Goal: Information Seeking & Learning: Learn about a topic

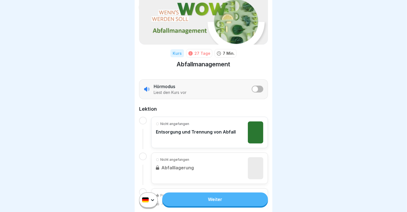
scroll to position [66, 0]
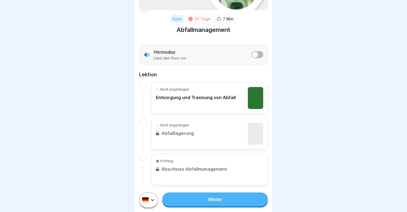
click at [190, 96] on div "Nicht angefangen Entsorgung und Trennung von Abfall" at bounding box center [196, 98] width 80 height 22
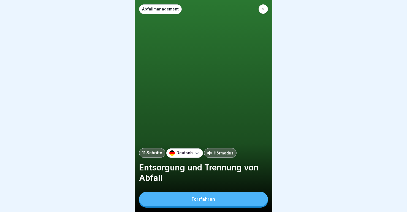
scroll to position [5, 0]
click at [204, 200] on div "Fortfahren" at bounding box center [203, 199] width 23 height 5
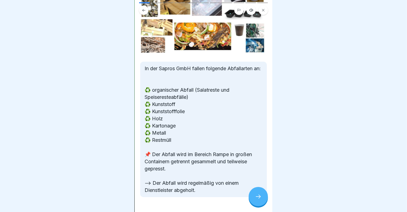
scroll to position [73, 0]
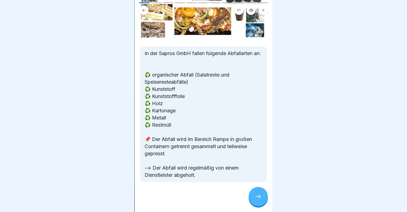
click at [256, 196] on icon at bounding box center [258, 196] width 7 height 7
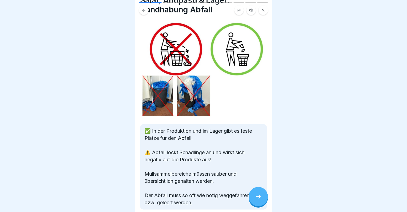
scroll to position [36, 0]
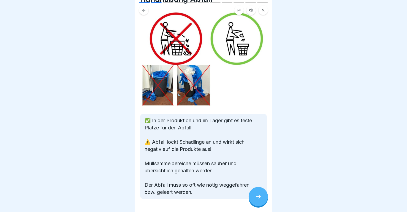
click at [257, 196] on icon at bounding box center [258, 196] width 7 height 7
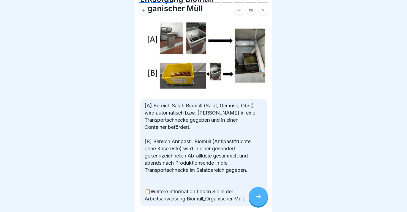
scroll to position [60, 0]
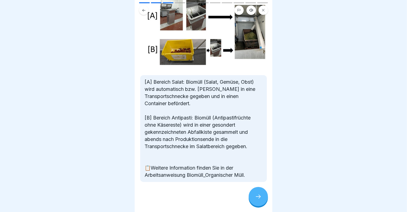
click at [262, 197] on div at bounding box center [258, 196] width 19 height 19
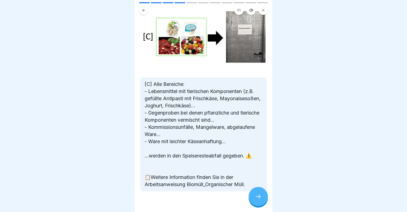
scroll to position [63, 0]
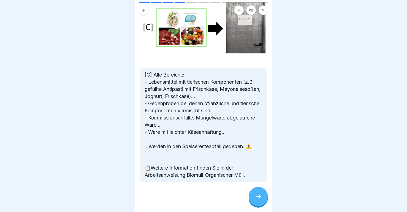
click at [263, 193] on div at bounding box center [258, 196] width 19 height 19
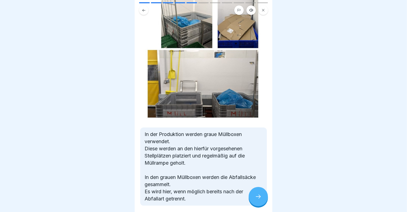
scroll to position [94, 0]
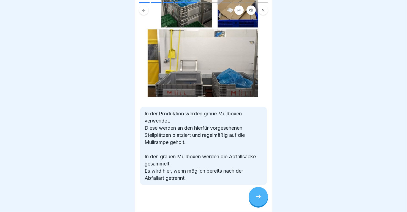
click at [255, 196] on icon at bounding box center [258, 196] width 7 height 7
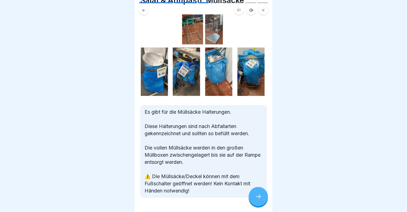
scroll to position [36, 0]
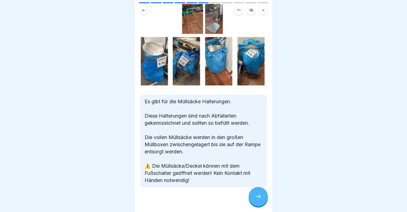
click at [255, 197] on icon at bounding box center [258, 196] width 7 height 7
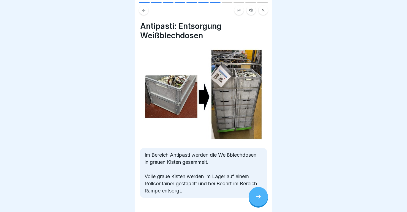
click at [255, 197] on icon at bounding box center [258, 196] width 7 height 7
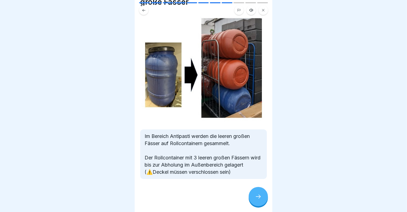
click at [264, 203] on div at bounding box center [258, 196] width 19 height 19
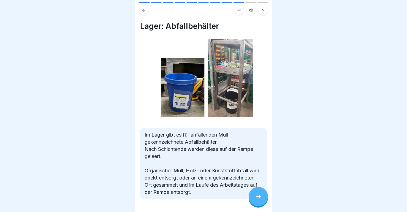
click at [260, 198] on icon at bounding box center [258, 196] width 7 height 7
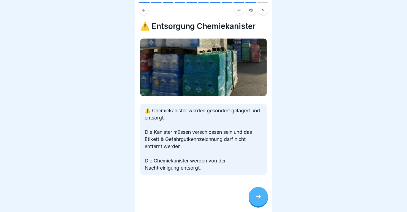
click at [258, 196] on icon at bounding box center [258, 196] width 7 height 7
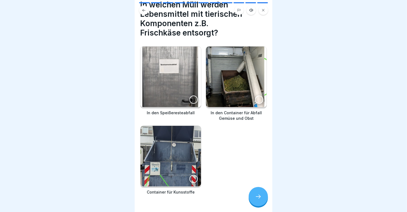
scroll to position [32, 0]
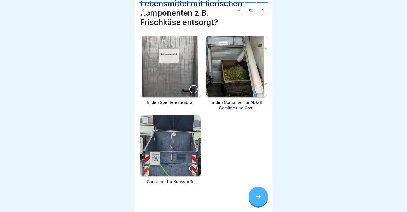
click at [255, 197] on icon at bounding box center [258, 196] width 7 height 7
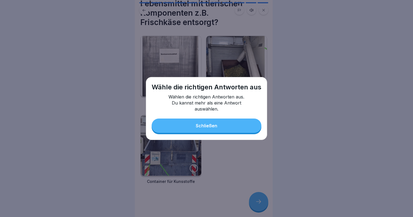
click at [203, 126] on div "Schließen" at bounding box center [206, 125] width 21 height 5
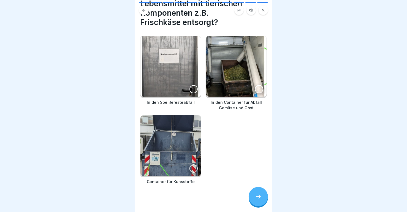
scroll to position [5, 0]
click at [257, 194] on icon at bounding box center [258, 196] width 7 height 7
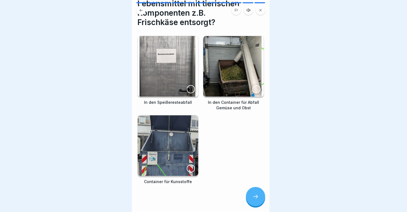
scroll to position [0, 0]
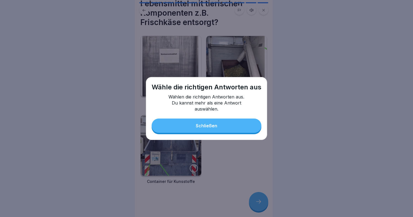
click at [210, 124] on div "Schließen" at bounding box center [206, 125] width 21 height 5
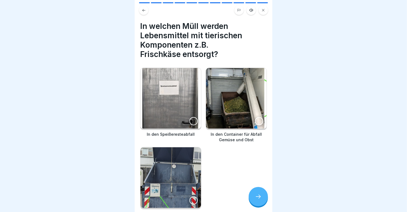
click at [190, 121] on div at bounding box center [194, 121] width 8 height 8
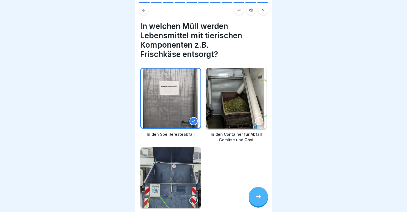
scroll to position [32, 0]
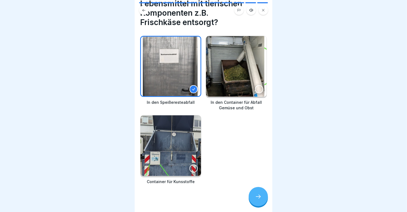
click at [260, 200] on icon at bounding box center [258, 196] width 7 height 7
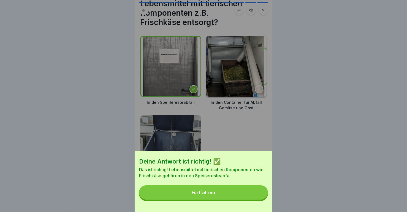
click at [214, 195] on button "Fortfahren" at bounding box center [203, 192] width 129 height 14
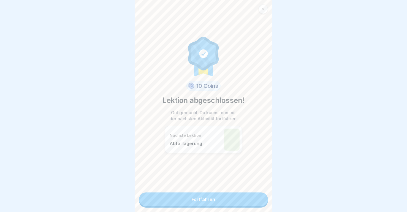
click at [201, 200] on link "Fortfahren" at bounding box center [203, 200] width 129 height 14
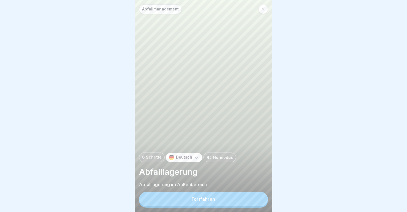
scroll to position [5, 0]
click at [205, 192] on div "Fortfahren" at bounding box center [203, 200] width 129 height 16
click at [204, 199] on div "Fortfahren" at bounding box center [203, 199] width 23 height 5
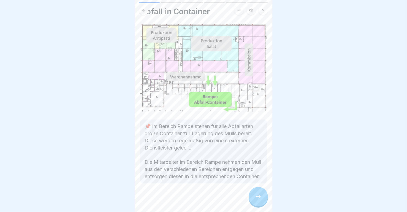
scroll to position [22, 0]
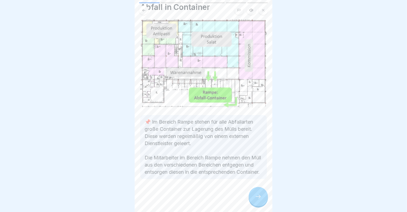
click at [255, 198] on icon at bounding box center [258, 196] width 7 height 7
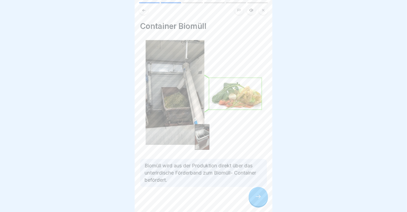
click at [255, 198] on icon at bounding box center [258, 196] width 7 height 7
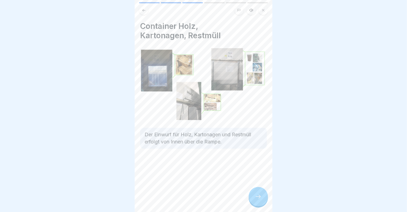
click at [255, 198] on icon at bounding box center [258, 196] width 7 height 7
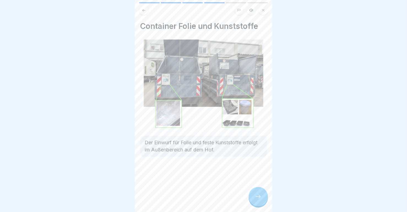
click at [255, 198] on icon at bounding box center [258, 196] width 7 height 7
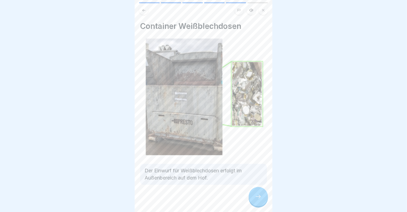
click at [255, 198] on icon at bounding box center [258, 196] width 7 height 7
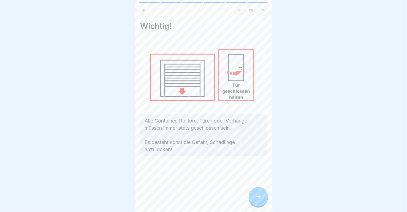
click at [255, 198] on icon at bounding box center [258, 196] width 7 height 7
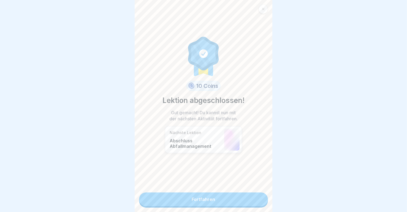
click at [238, 193] on link "Fortfahren" at bounding box center [203, 200] width 129 height 14
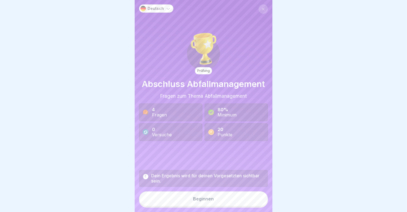
scroll to position [5, 0]
click at [191, 196] on button "Beginnen" at bounding box center [203, 198] width 129 height 15
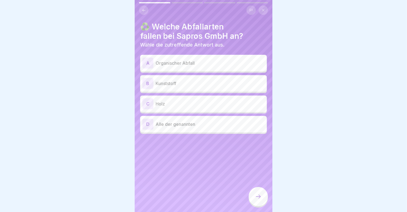
click at [148, 119] on div "D" at bounding box center [147, 124] width 11 height 11
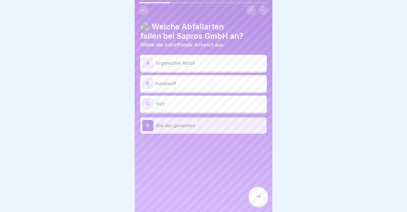
click at [147, 120] on div "D" at bounding box center [147, 125] width 11 height 11
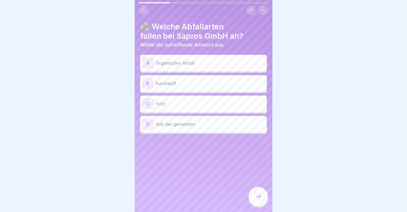
click at [151, 58] on div "A" at bounding box center [147, 63] width 11 height 11
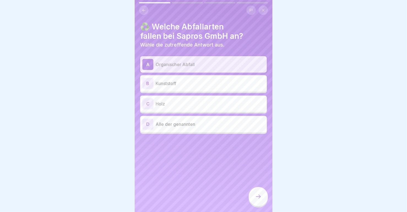
click at [150, 78] on div "B" at bounding box center [147, 83] width 11 height 11
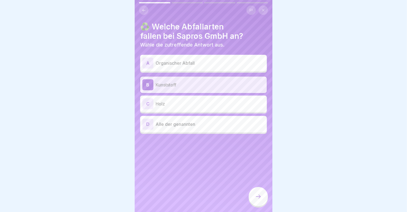
click at [256, 197] on icon at bounding box center [258, 196] width 7 height 7
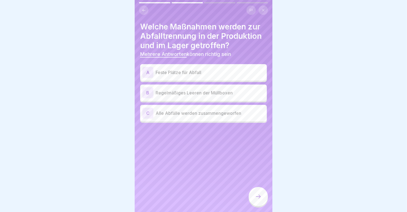
click at [145, 78] on div "A" at bounding box center [147, 72] width 11 height 11
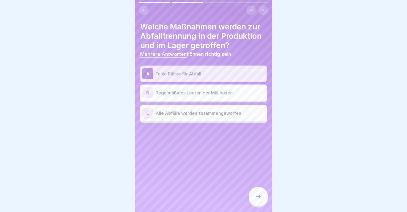
click at [146, 96] on div "B" at bounding box center [147, 92] width 11 height 11
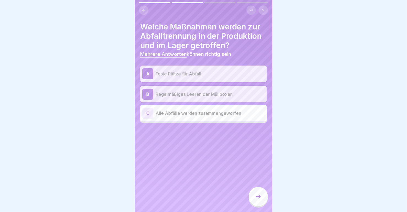
click at [257, 196] on icon at bounding box center [258, 196] width 7 height 7
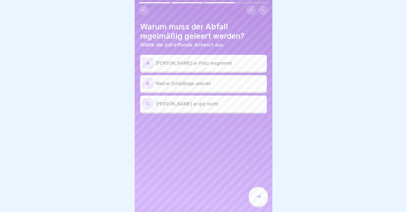
click at [149, 78] on div "B" at bounding box center [147, 83] width 11 height 11
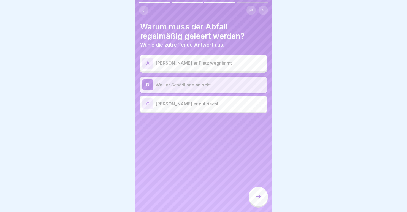
click at [260, 198] on icon at bounding box center [258, 197] width 5 height 4
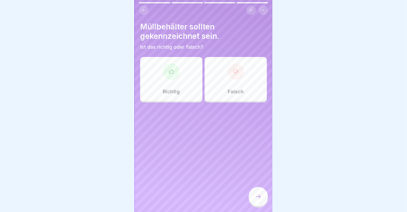
click at [169, 80] on div "Richtig" at bounding box center [171, 79] width 62 height 44
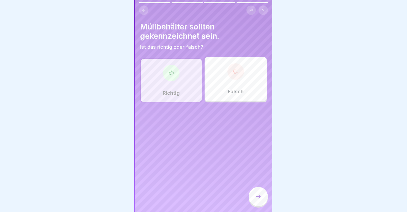
click at [258, 193] on div at bounding box center [258, 196] width 19 height 19
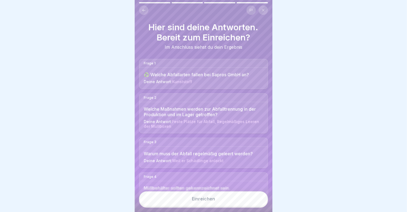
scroll to position [11, 0]
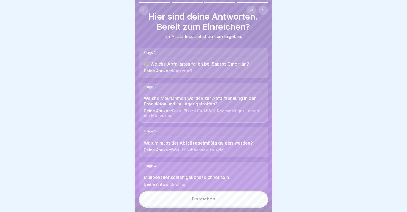
click at [179, 69] on span "Kunststoff" at bounding box center [182, 71] width 20 height 5
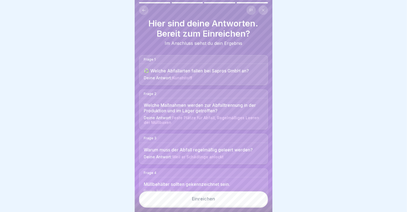
scroll to position [0, 0]
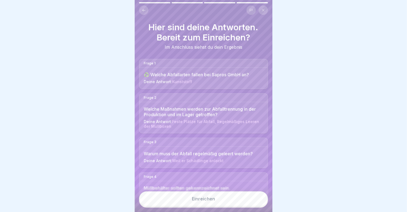
click at [146, 6] on button at bounding box center [143, 10] width 9 height 9
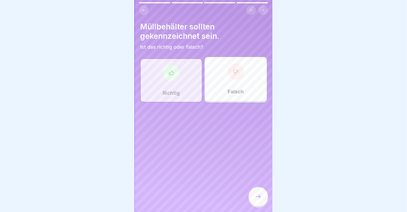
click at [146, 6] on button at bounding box center [143, 10] width 9 height 9
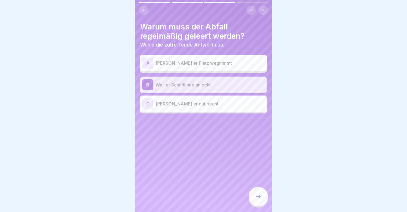
click at [146, 6] on button at bounding box center [143, 10] width 9 height 9
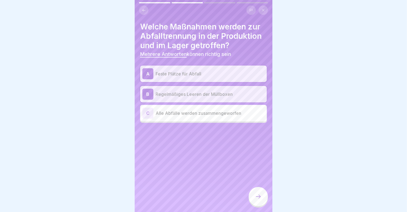
click at [146, 6] on button at bounding box center [143, 10] width 9 height 9
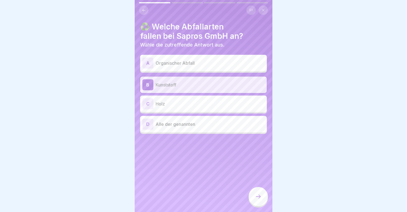
click at [153, 59] on div "A" at bounding box center [147, 63] width 11 height 11
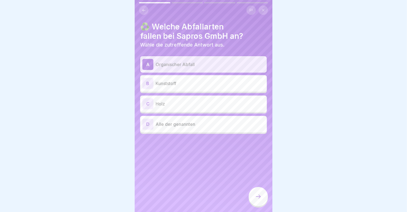
click at [147, 79] on div "B" at bounding box center [147, 83] width 11 height 11
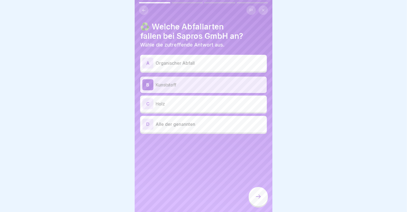
click at [148, 119] on div "D" at bounding box center [147, 124] width 11 height 11
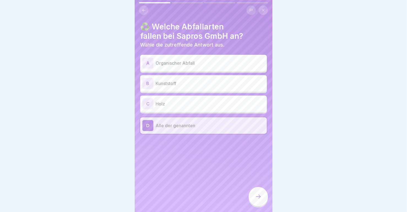
click at [256, 196] on icon at bounding box center [258, 196] width 7 height 7
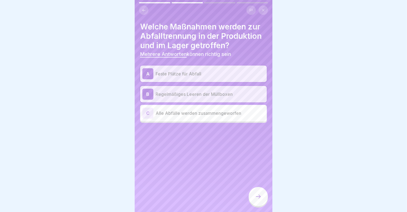
click at [256, 196] on icon at bounding box center [258, 196] width 7 height 7
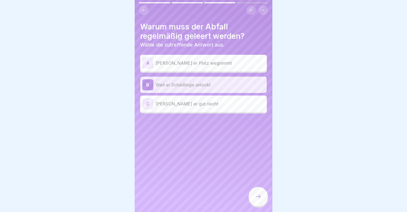
click at [256, 196] on icon at bounding box center [258, 196] width 7 height 7
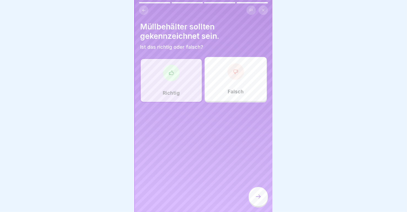
click at [179, 94] on div "Richtig" at bounding box center [171, 80] width 62 height 44
click at [256, 193] on div at bounding box center [258, 196] width 19 height 19
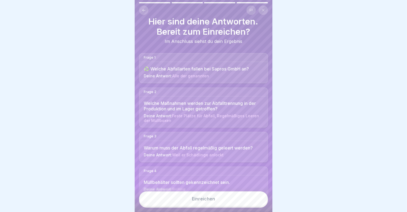
scroll to position [11, 0]
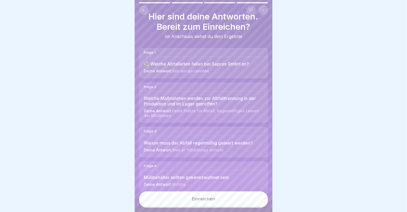
click at [220, 197] on button "Einreichen" at bounding box center [203, 198] width 129 height 15
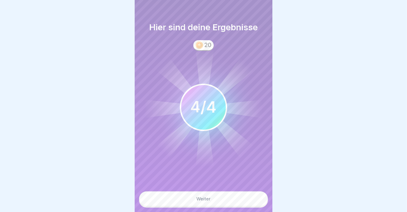
click at [211, 196] on button "Weiter" at bounding box center [203, 198] width 129 height 15
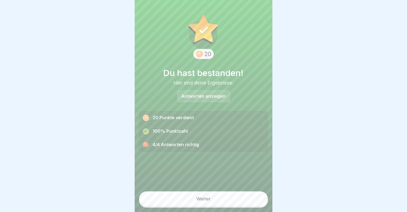
click at [205, 201] on div "Weiter" at bounding box center [203, 198] width 14 height 5
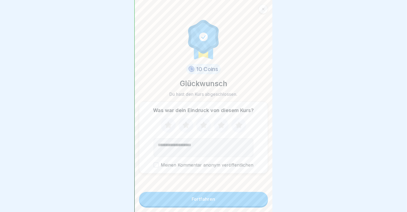
click at [220, 123] on icon at bounding box center [221, 124] width 7 height 7
click at [196, 198] on div "Fortfahren" at bounding box center [203, 199] width 23 height 5
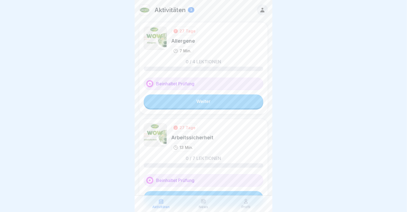
click at [186, 98] on link "Weiter" at bounding box center [204, 101] width 120 height 14
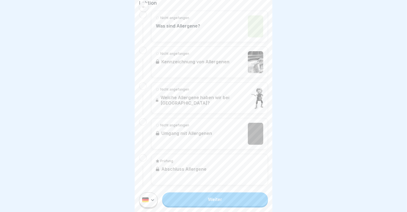
scroll to position [5, 0]
click at [194, 194] on link "Weiter" at bounding box center [215, 200] width 106 height 14
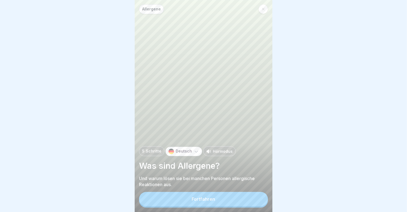
scroll to position [5, 0]
click at [213, 193] on button "Fortfahren" at bounding box center [203, 199] width 129 height 14
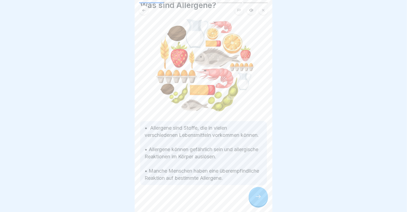
scroll to position [37, 0]
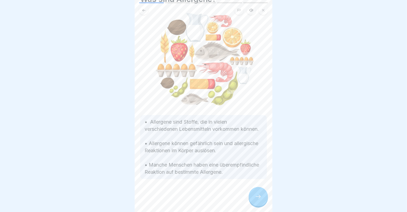
click at [251, 194] on div at bounding box center [258, 196] width 19 height 19
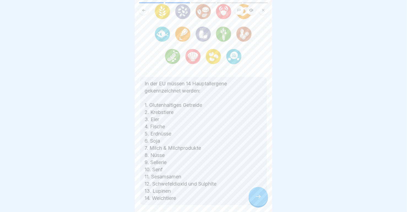
scroll to position [64, 0]
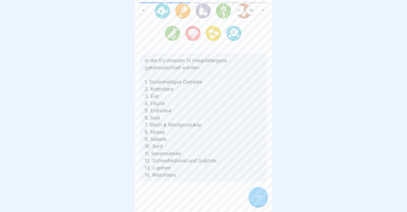
click at [255, 194] on icon at bounding box center [258, 196] width 7 height 7
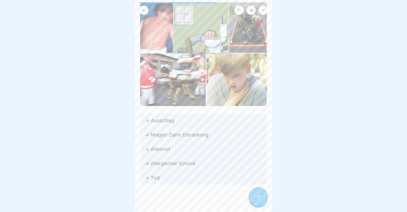
scroll to position [47, 0]
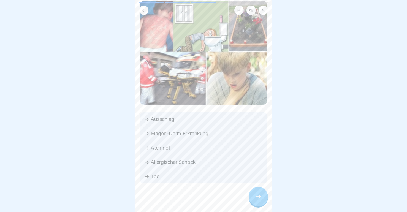
click at [261, 196] on icon at bounding box center [258, 196] width 7 height 7
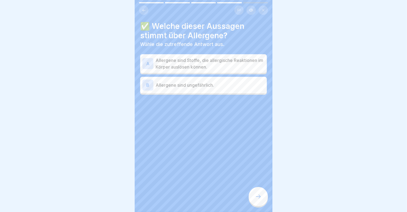
click at [148, 59] on div "A" at bounding box center [147, 63] width 11 height 11
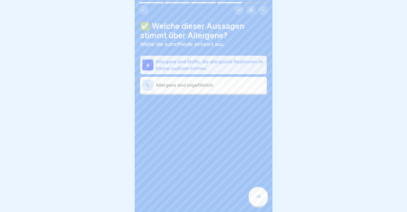
click at [263, 196] on div at bounding box center [258, 196] width 19 height 19
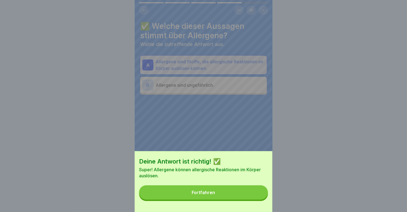
click at [209, 194] on button "Fortfahren" at bounding box center [203, 192] width 129 height 14
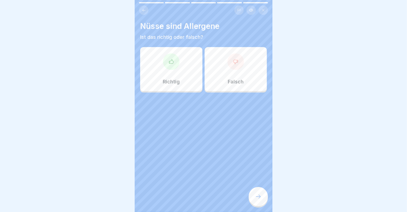
click at [169, 79] on p "Richtig" at bounding box center [171, 82] width 17 height 6
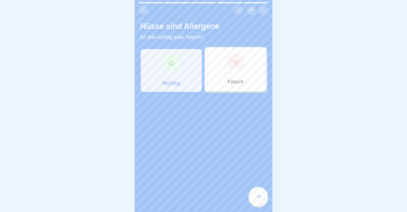
click at [259, 190] on div at bounding box center [258, 196] width 19 height 19
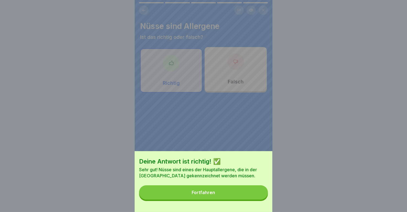
click at [192, 193] on button "Fortfahren" at bounding box center [203, 192] width 129 height 14
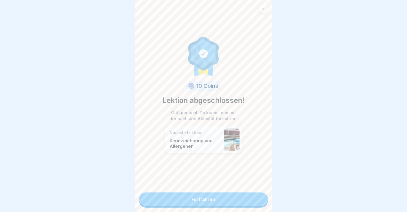
click at [190, 193] on link "Fortfahren" at bounding box center [203, 200] width 129 height 14
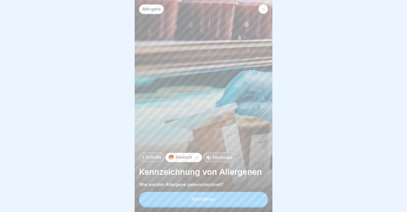
scroll to position [5, 0]
click at [195, 198] on div "Fortfahren" at bounding box center [203, 199] width 23 height 5
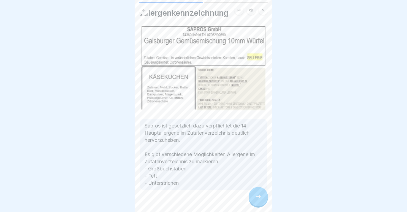
scroll to position [21, 0]
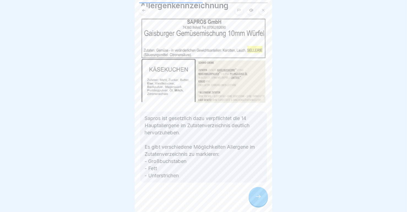
click at [258, 196] on icon at bounding box center [258, 196] width 7 height 7
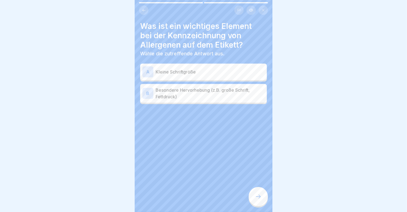
click at [147, 89] on div "B" at bounding box center [147, 93] width 11 height 11
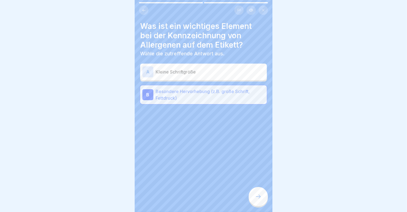
click at [255, 196] on icon at bounding box center [258, 196] width 7 height 7
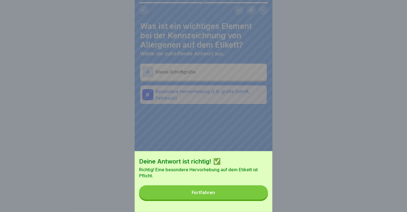
click at [227, 197] on button "Fortfahren" at bounding box center [203, 192] width 129 height 14
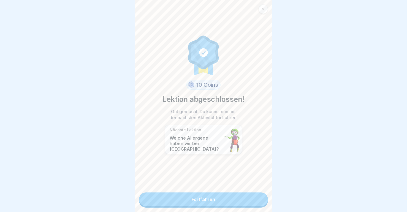
click at [205, 193] on link "Fortfahren" at bounding box center [203, 200] width 129 height 14
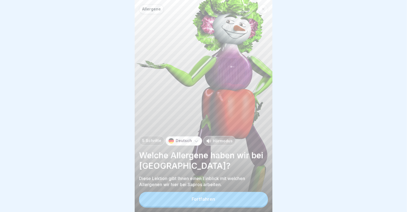
scroll to position [5, 0]
click at [200, 199] on div "Fortfahren" at bounding box center [203, 199] width 23 height 5
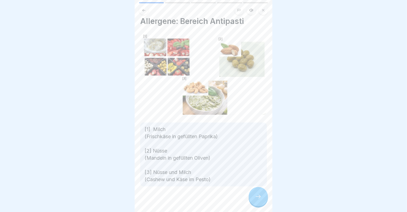
scroll to position [9, 0]
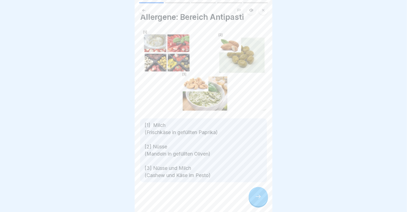
click at [254, 196] on div at bounding box center [258, 196] width 19 height 19
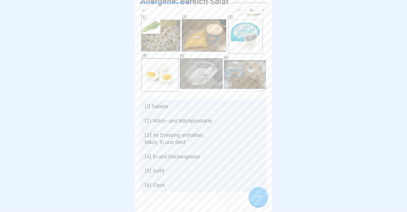
scroll to position [34, 0]
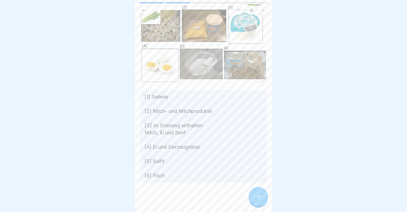
click at [258, 194] on icon at bounding box center [258, 196] width 7 height 7
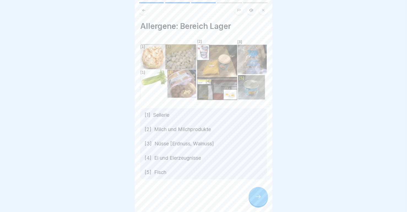
click at [253, 195] on div at bounding box center [258, 196] width 19 height 19
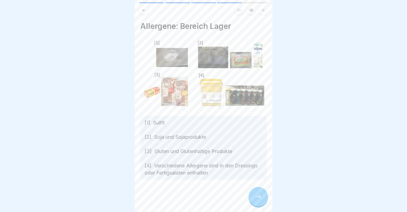
click at [261, 192] on div at bounding box center [258, 196] width 19 height 19
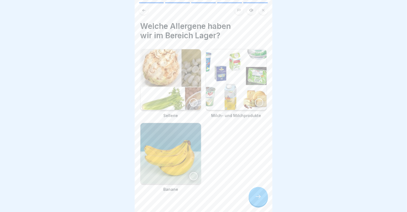
click at [198, 96] on img at bounding box center [170, 79] width 61 height 61
click at [248, 98] on img at bounding box center [236, 79] width 61 height 61
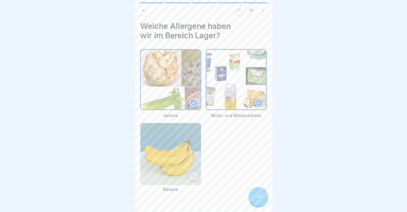
click at [259, 193] on div at bounding box center [258, 196] width 19 height 19
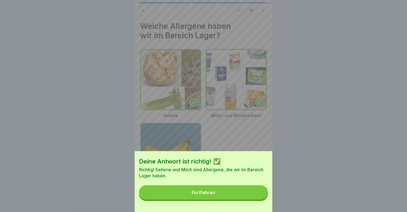
click at [233, 196] on button "Fortfahren" at bounding box center [203, 192] width 129 height 14
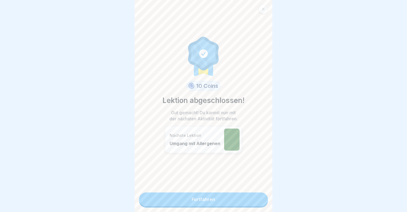
click at [217, 194] on link "Fortfahren" at bounding box center [203, 200] width 129 height 14
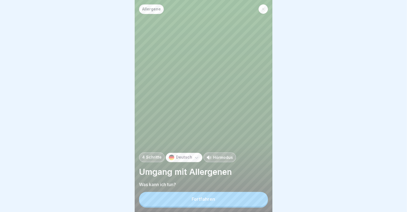
scroll to position [5, 0]
click at [204, 197] on div "Fortfahren" at bounding box center [203, 199] width 23 height 5
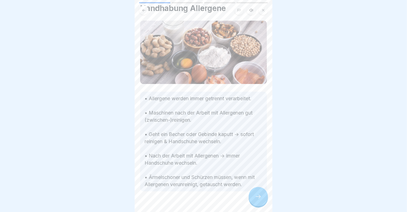
scroll to position [28, 0]
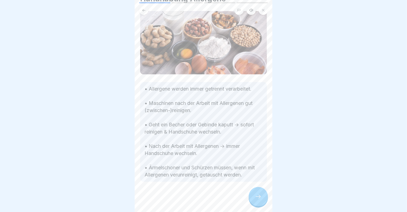
click at [256, 190] on div at bounding box center [258, 196] width 19 height 19
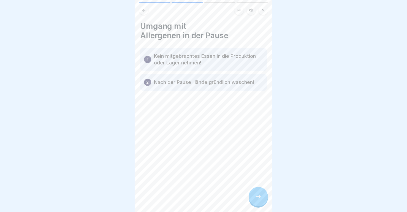
click at [255, 194] on icon at bounding box center [258, 196] width 7 height 7
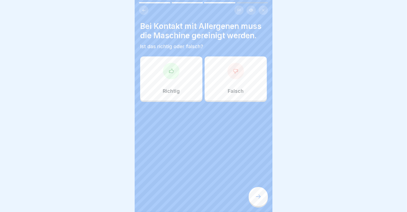
click at [178, 76] on div "Richtig" at bounding box center [171, 78] width 62 height 44
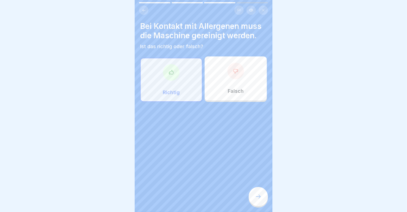
click at [265, 193] on div at bounding box center [258, 196] width 19 height 19
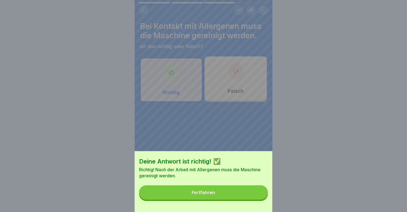
click at [197, 195] on div "Fortfahren" at bounding box center [203, 192] width 23 height 5
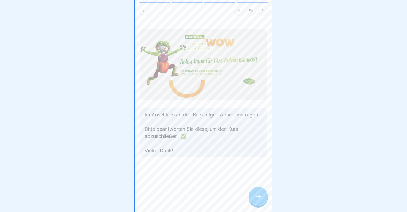
click at [258, 191] on div at bounding box center [258, 196] width 19 height 19
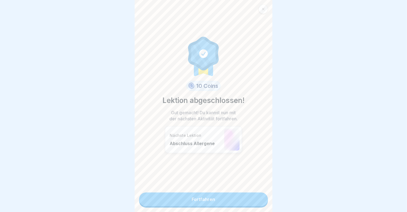
click at [210, 193] on link "Fortfahren" at bounding box center [203, 200] width 129 height 14
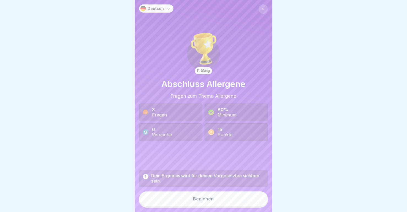
scroll to position [5, 0]
click at [183, 198] on button "Beginnen" at bounding box center [203, 198] width 129 height 15
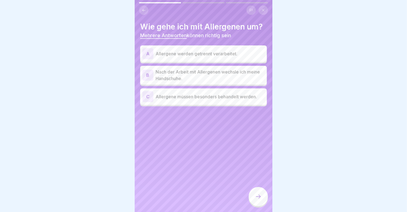
click at [147, 58] on div "A" at bounding box center [147, 53] width 11 height 11
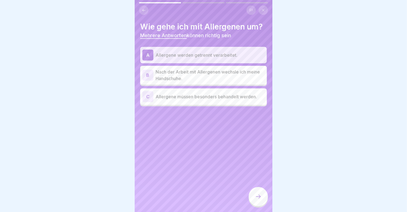
click at [150, 79] on div "B" at bounding box center [147, 75] width 11 height 11
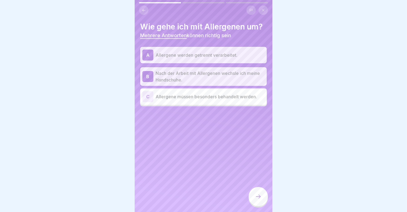
click at [151, 102] on div "C" at bounding box center [147, 96] width 11 height 11
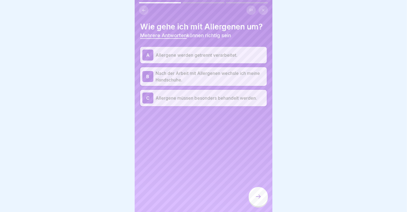
click at [259, 193] on div at bounding box center [258, 196] width 19 height 19
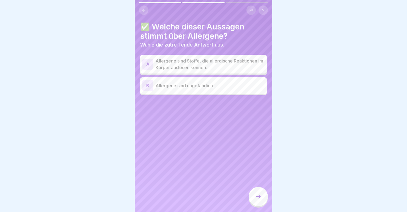
click at [148, 59] on div "A" at bounding box center [147, 64] width 11 height 11
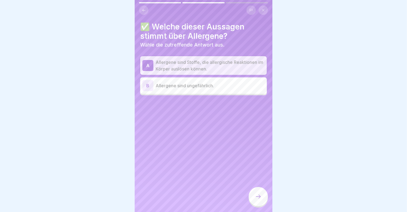
click at [255, 189] on div at bounding box center [258, 196] width 19 height 19
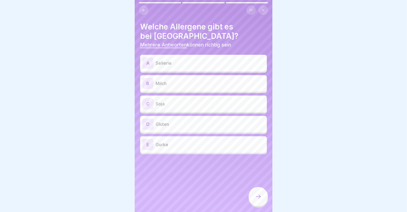
click at [147, 59] on div "A" at bounding box center [147, 63] width 11 height 11
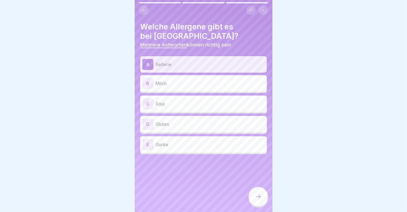
click at [149, 78] on div "B" at bounding box center [147, 83] width 11 height 11
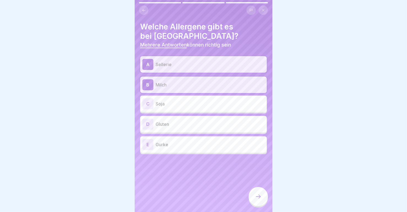
click at [150, 98] on div "C" at bounding box center [147, 103] width 11 height 11
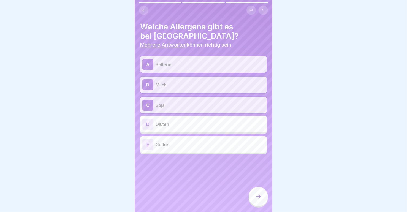
click at [147, 120] on div "D" at bounding box center [147, 124] width 11 height 11
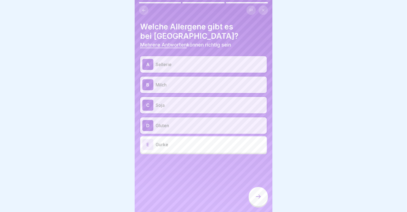
click at [256, 196] on icon at bounding box center [258, 196] width 7 height 7
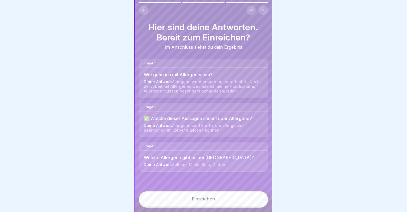
click at [192, 194] on button "Einreichen" at bounding box center [203, 198] width 129 height 15
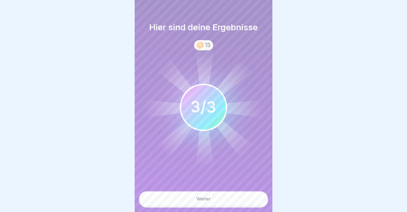
click at [192, 194] on button "Weiter" at bounding box center [203, 198] width 129 height 15
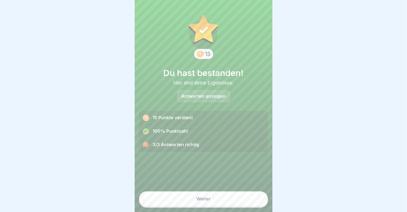
click at [193, 194] on button "Weiter" at bounding box center [203, 198] width 129 height 15
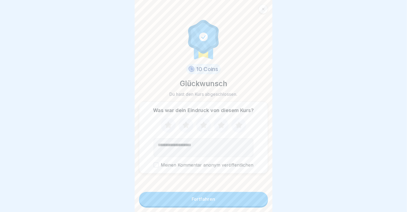
click at [215, 122] on icon at bounding box center [221, 125] width 15 height 14
click at [192, 194] on button "Fortfahren" at bounding box center [203, 199] width 129 height 14
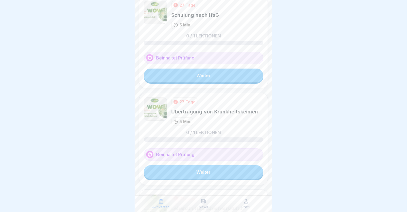
scroll to position [36, 0]
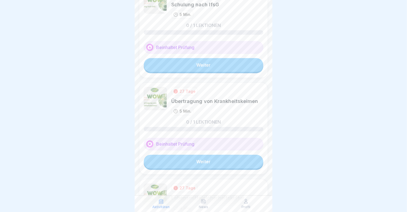
click at [199, 162] on link "Weiter" at bounding box center [204, 162] width 120 height 14
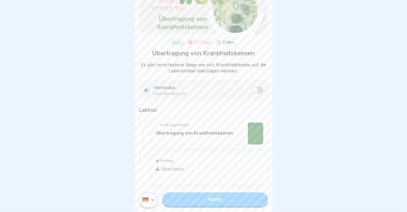
scroll to position [5, 0]
click at [198, 195] on link "Weiter" at bounding box center [215, 200] width 106 height 14
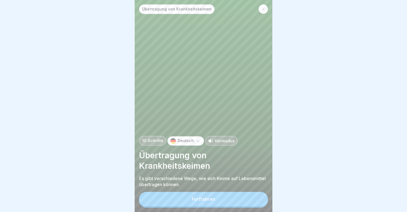
scroll to position [5, 0]
click at [191, 196] on button "Fortfahren" at bounding box center [203, 199] width 129 height 14
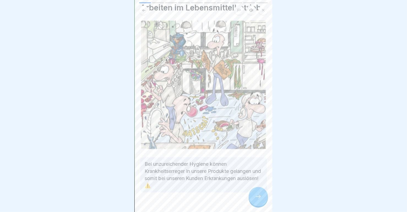
scroll to position [26, 0]
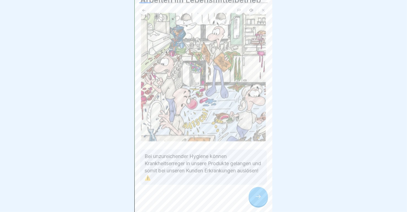
click at [260, 198] on icon at bounding box center [258, 196] width 7 height 7
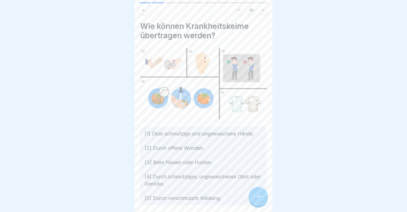
scroll to position [30, 0]
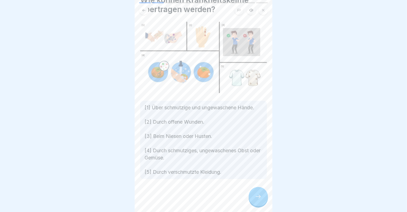
click at [255, 196] on div at bounding box center [258, 196] width 19 height 19
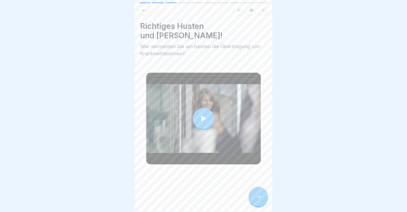
click at [205, 108] on div at bounding box center [203, 118] width 21 height 21
click at [259, 193] on div at bounding box center [258, 196] width 19 height 19
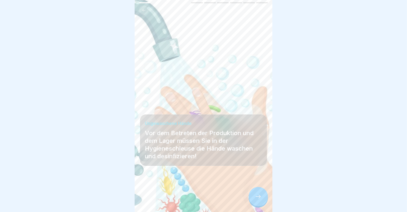
click at [263, 197] on div at bounding box center [258, 196] width 19 height 19
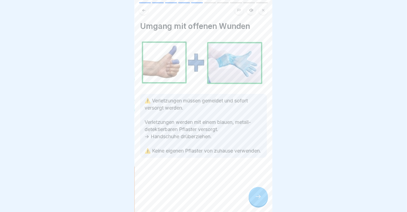
click at [254, 193] on div at bounding box center [258, 196] width 19 height 19
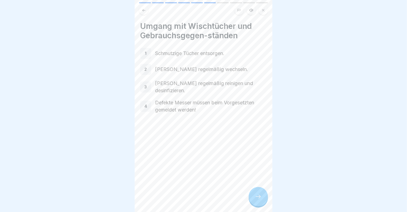
click at [256, 193] on div at bounding box center [258, 196] width 19 height 19
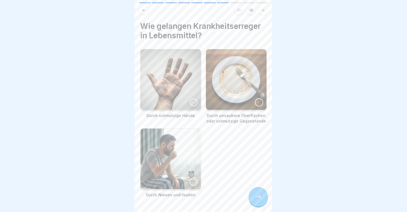
click at [190, 98] on div at bounding box center [194, 102] width 8 height 8
click at [190, 178] on div at bounding box center [194, 182] width 8 height 8
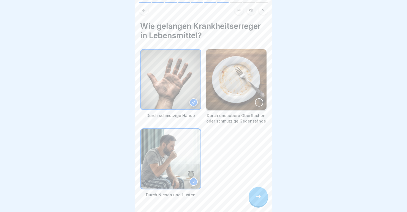
click at [255, 98] on div at bounding box center [259, 102] width 8 height 8
click at [253, 193] on div at bounding box center [258, 196] width 19 height 19
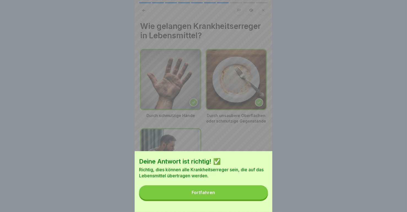
click at [214, 195] on div "Fortfahren" at bounding box center [203, 192] width 23 height 5
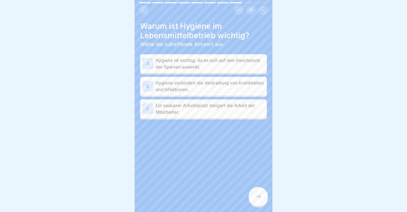
click at [146, 81] on div "B" at bounding box center [147, 86] width 11 height 11
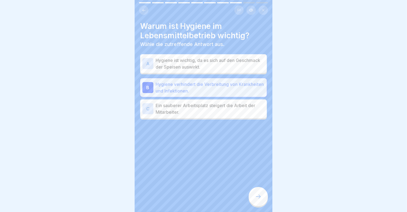
click at [258, 190] on div at bounding box center [258, 196] width 19 height 19
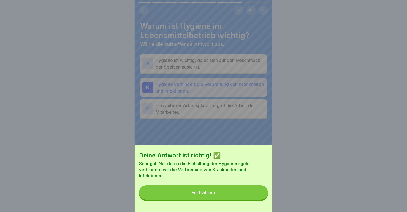
click at [205, 195] on div "Fortfahren" at bounding box center [203, 192] width 23 height 5
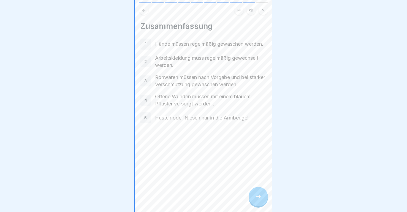
click at [259, 191] on div at bounding box center [258, 196] width 19 height 19
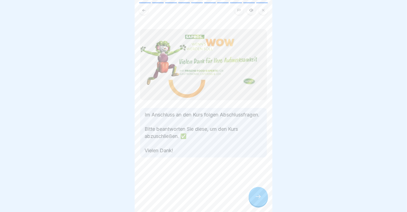
click at [262, 191] on div at bounding box center [258, 196] width 19 height 19
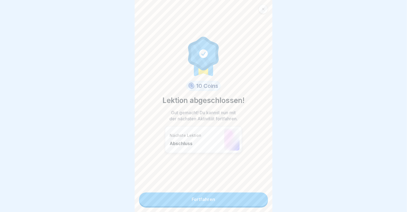
click at [212, 193] on link "Fortfahren" at bounding box center [203, 200] width 129 height 14
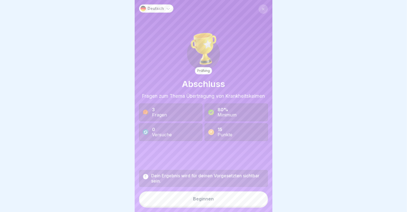
scroll to position [5, 0]
click at [199, 197] on div "Beginnen" at bounding box center [203, 198] width 21 height 5
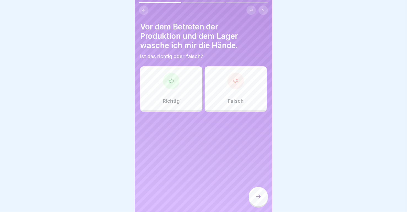
click at [169, 85] on div "Richtig" at bounding box center [171, 88] width 62 height 44
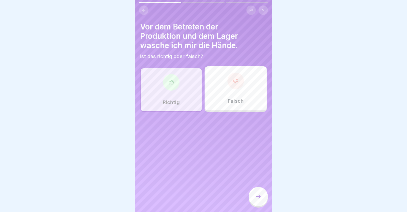
click at [263, 195] on div at bounding box center [258, 196] width 19 height 19
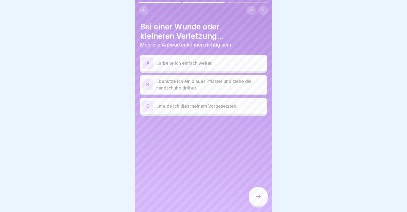
click at [149, 79] on div "B" at bounding box center [147, 84] width 11 height 11
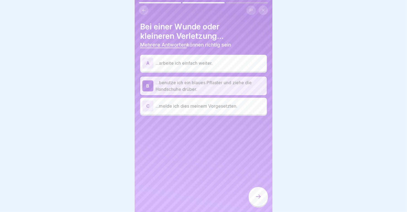
click at [149, 102] on div "C" at bounding box center [147, 106] width 11 height 11
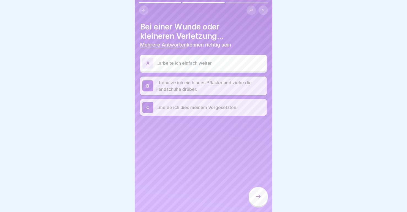
click at [262, 193] on div at bounding box center [258, 196] width 19 height 19
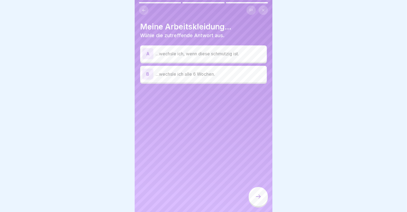
click at [152, 48] on div "A" at bounding box center [147, 53] width 11 height 11
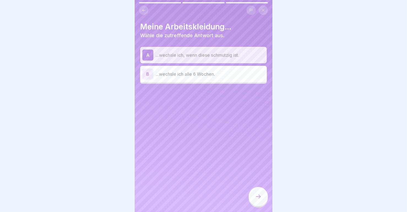
click at [254, 194] on div at bounding box center [258, 196] width 19 height 19
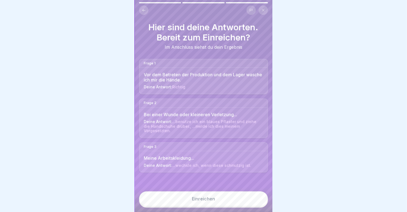
click at [193, 195] on button "Einreichen" at bounding box center [203, 198] width 129 height 15
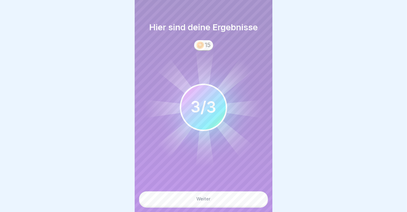
click at [208, 196] on button "Weiter" at bounding box center [203, 198] width 129 height 15
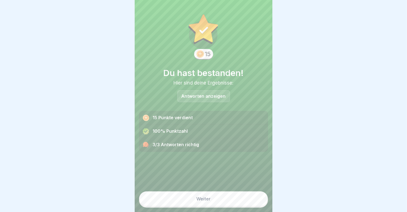
click at [222, 195] on button "Weiter" at bounding box center [203, 198] width 129 height 15
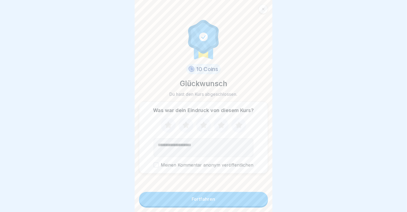
click at [221, 125] on icon at bounding box center [221, 125] width 15 height 14
click at [213, 197] on button "Fortfahren" at bounding box center [203, 199] width 129 height 14
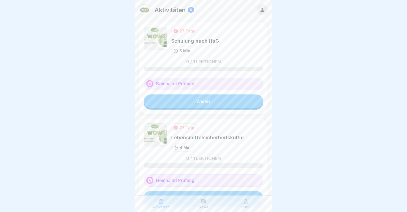
click at [296, 18] on div at bounding box center [203, 106] width 407 height 212
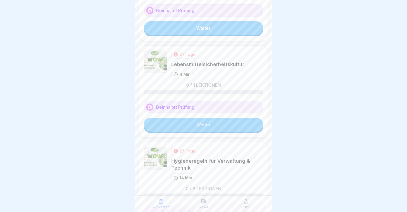
click at [195, 123] on link "Weiter" at bounding box center [204, 125] width 120 height 14
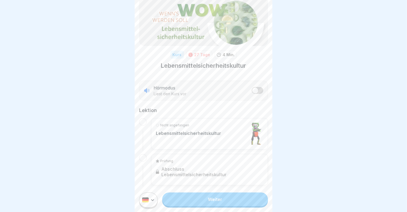
scroll to position [5, 0]
click at [197, 197] on link "Weiter" at bounding box center [215, 200] width 106 height 14
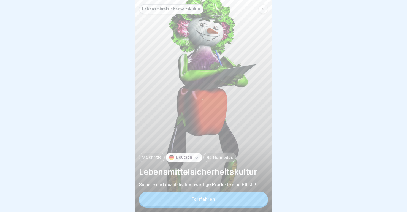
scroll to position [5, 0]
click at [192, 199] on button "Fortfahren" at bounding box center [203, 199] width 129 height 14
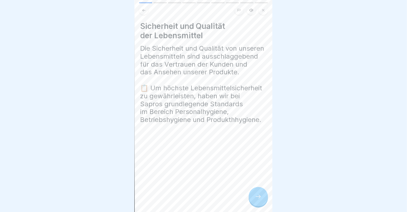
click at [256, 195] on icon at bounding box center [258, 196] width 7 height 7
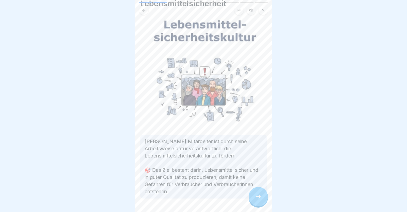
scroll to position [37, 0]
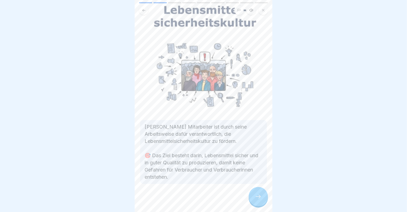
click at [258, 194] on icon at bounding box center [258, 196] width 7 height 7
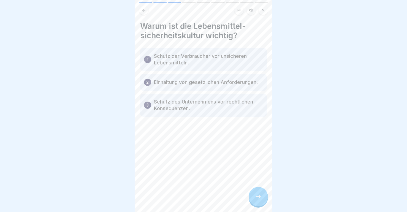
click at [255, 195] on icon at bounding box center [258, 196] width 7 height 7
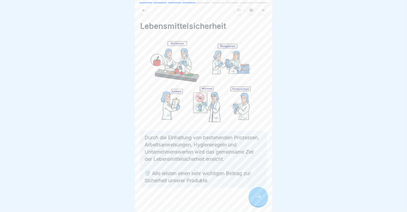
click at [255, 198] on div at bounding box center [258, 196] width 19 height 19
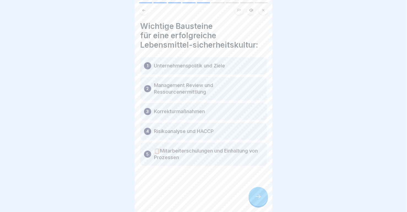
click at [253, 197] on div at bounding box center [258, 196] width 19 height 19
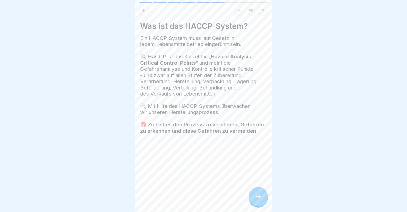
click at [259, 191] on div at bounding box center [258, 196] width 19 height 19
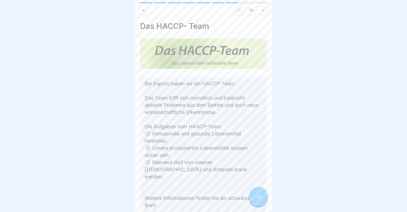
scroll to position [25, 0]
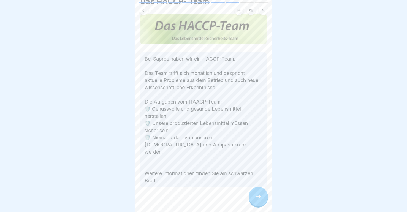
click at [265, 197] on div at bounding box center [258, 196] width 19 height 19
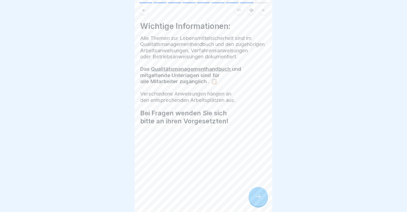
click at [260, 197] on icon at bounding box center [258, 197] width 5 height 4
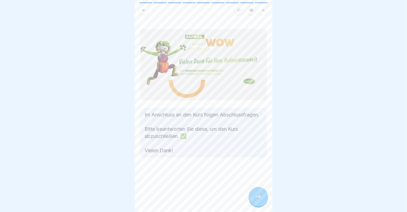
click at [263, 197] on div at bounding box center [258, 196] width 19 height 19
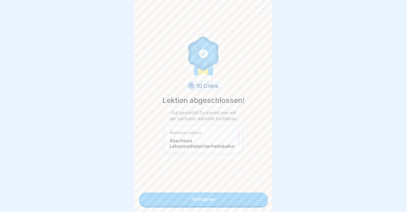
click at [202, 193] on link "Fortfahren" at bounding box center [203, 200] width 129 height 14
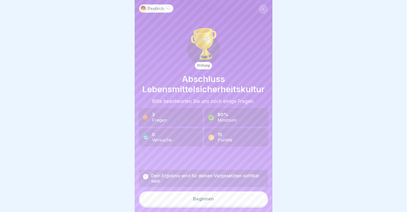
scroll to position [5, 0]
click at [205, 200] on div "Beginnen" at bounding box center [203, 198] width 21 height 5
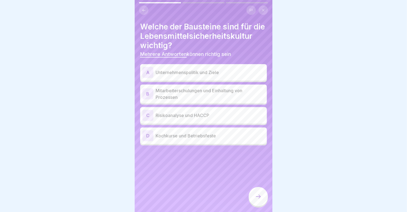
click at [148, 121] on div "C" at bounding box center [147, 115] width 11 height 11
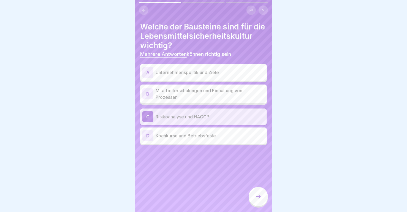
click at [147, 97] on div "B" at bounding box center [147, 93] width 11 height 11
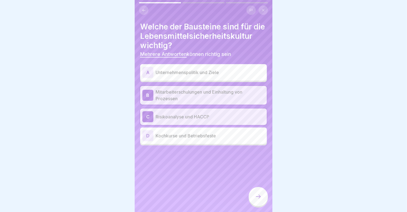
click at [147, 77] on div "A" at bounding box center [147, 72] width 11 height 11
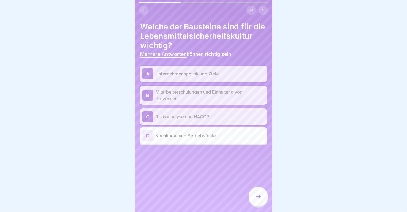
click at [253, 195] on div at bounding box center [258, 196] width 19 height 19
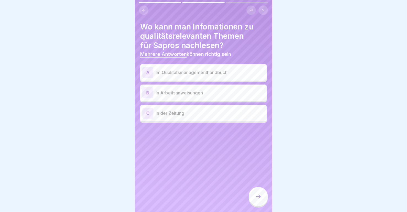
click at [147, 67] on div "A" at bounding box center [147, 72] width 11 height 11
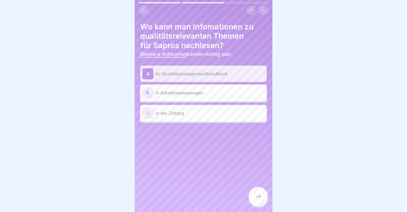
click at [151, 88] on div "B" at bounding box center [147, 92] width 11 height 11
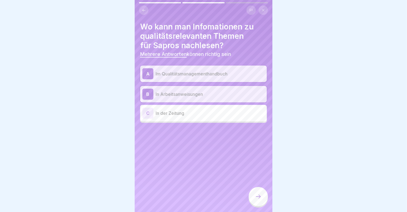
click at [258, 201] on div at bounding box center [258, 196] width 19 height 19
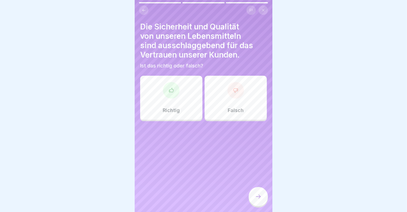
click at [167, 101] on div "Richtig" at bounding box center [171, 98] width 62 height 44
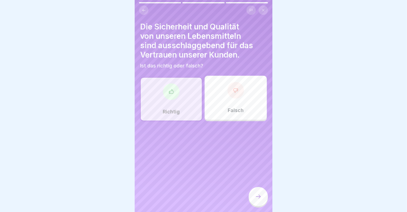
click at [251, 198] on div at bounding box center [258, 196] width 19 height 19
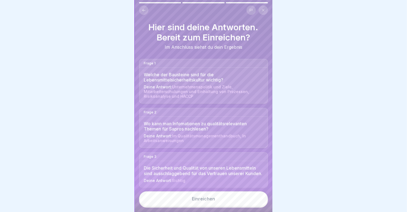
click at [190, 195] on button "Einreichen" at bounding box center [203, 198] width 129 height 15
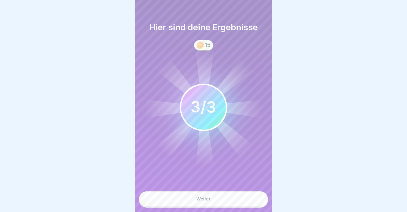
click at [197, 200] on div "Weiter" at bounding box center [203, 198] width 14 height 5
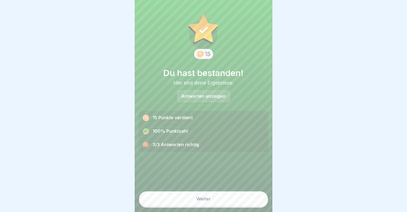
click at [202, 195] on button "Weiter" at bounding box center [203, 198] width 129 height 15
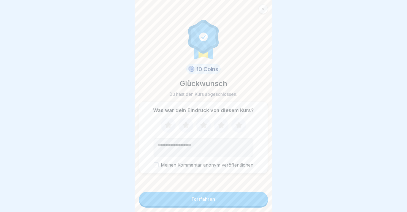
click at [200, 123] on icon at bounding box center [203, 124] width 7 height 7
click at [198, 197] on button "Fortfahren" at bounding box center [203, 199] width 129 height 14
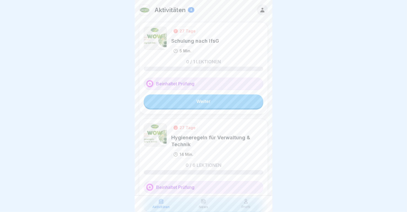
scroll to position [36, 0]
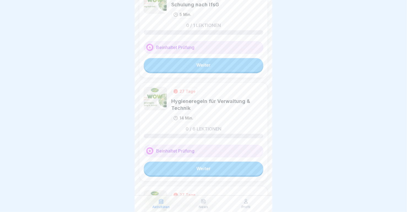
click at [195, 173] on link "Weiter" at bounding box center [204, 169] width 120 height 14
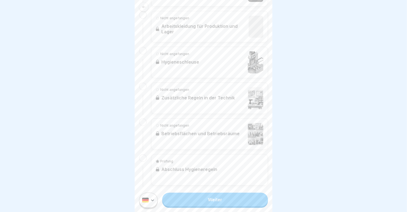
scroll to position [5, 0]
click at [201, 198] on link "Weiter" at bounding box center [215, 200] width 106 height 14
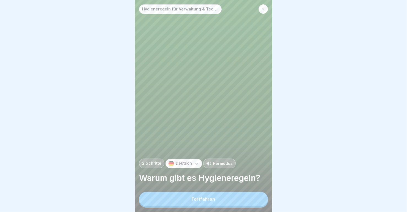
scroll to position [5, 0]
click at [193, 195] on button "Fortfahren" at bounding box center [203, 199] width 129 height 14
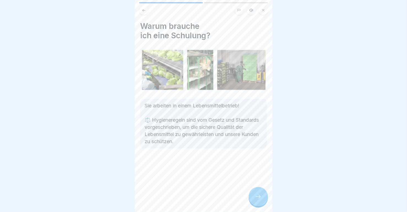
click at [256, 194] on icon at bounding box center [258, 196] width 7 height 7
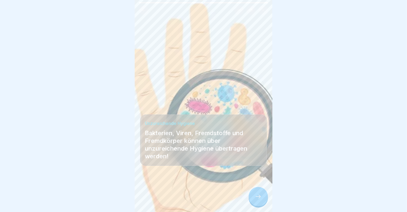
click at [256, 194] on icon at bounding box center [258, 196] width 7 height 7
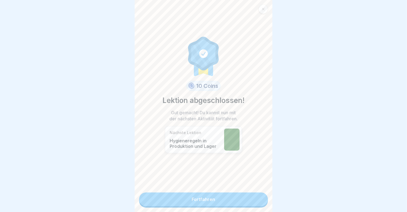
click at [223, 193] on link "Fortfahren" at bounding box center [203, 200] width 129 height 14
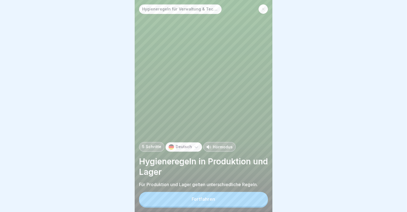
scroll to position [5, 0]
click at [210, 198] on div "Fortfahren" at bounding box center [203, 199] width 23 height 5
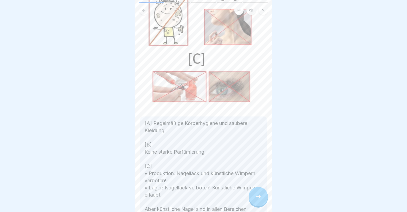
scroll to position [117, 0]
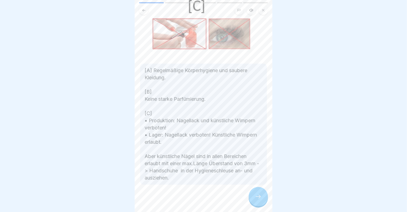
click at [262, 193] on div at bounding box center [258, 196] width 19 height 19
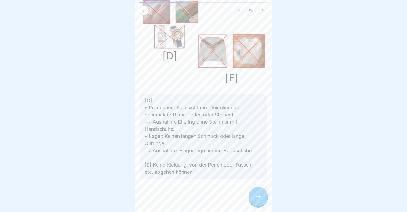
scroll to position [53, 0]
click at [256, 194] on icon at bounding box center [258, 196] width 7 height 7
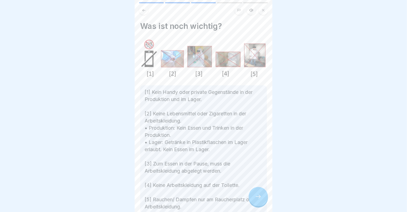
scroll to position [33, 0]
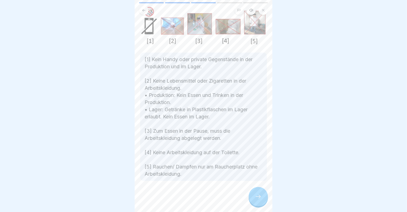
click at [253, 195] on div at bounding box center [258, 196] width 19 height 19
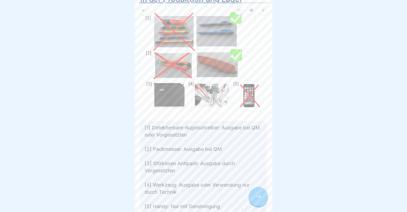
scroll to position [66, 0]
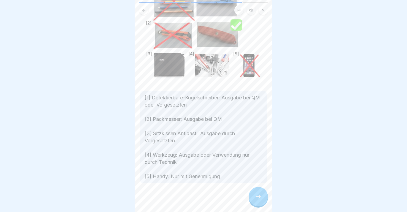
click at [251, 194] on div at bounding box center [258, 196] width 19 height 19
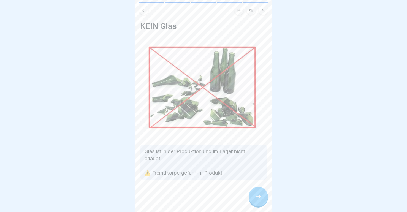
click at [259, 196] on icon at bounding box center [258, 196] width 7 height 7
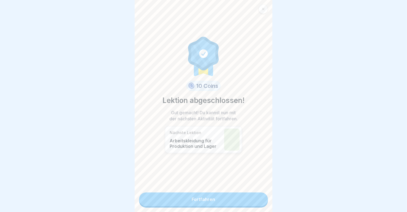
click at [219, 196] on link "Fortfahren" at bounding box center [203, 200] width 129 height 14
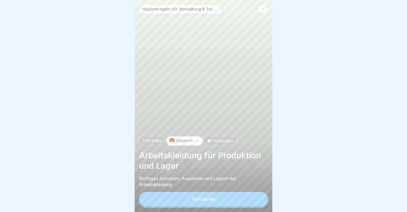
scroll to position [5, 0]
click at [200, 199] on div "Fortfahren" at bounding box center [203, 199] width 23 height 5
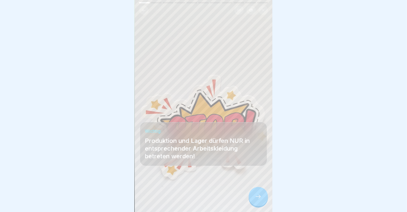
click at [258, 194] on icon at bounding box center [258, 196] width 7 height 7
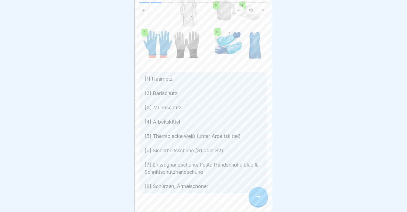
scroll to position [101, 0]
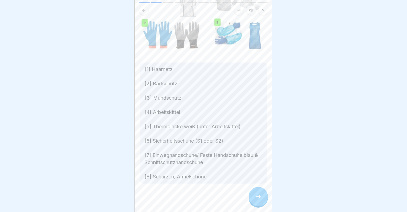
click at [257, 194] on icon at bounding box center [258, 196] width 7 height 7
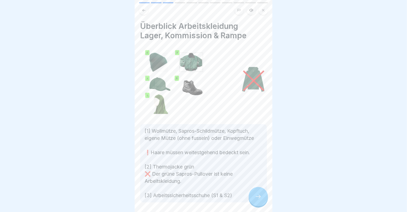
click at [249, 197] on div at bounding box center [258, 196] width 19 height 19
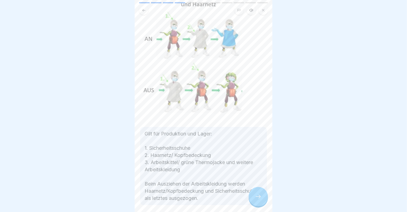
scroll to position [73, 0]
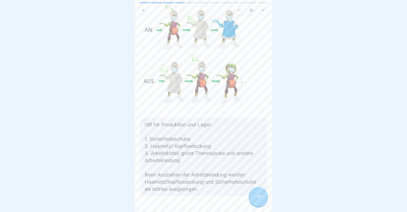
click at [260, 194] on icon at bounding box center [258, 196] width 7 height 7
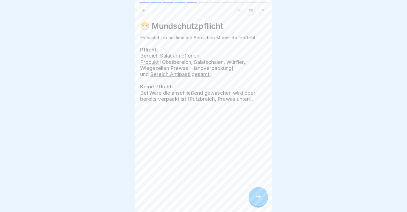
click at [256, 196] on icon at bounding box center [258, 196] width 7 height 7
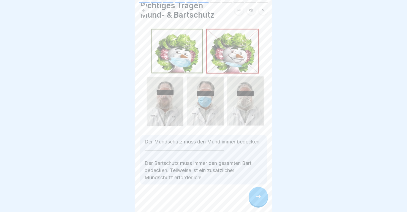
scroll to position [29, 0]
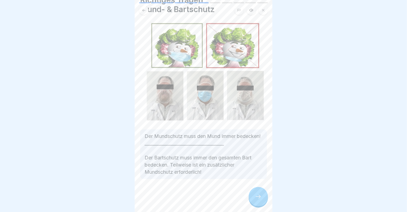
click at [256, 197] on icon at bounding box center [258, 196] width 7 height 7
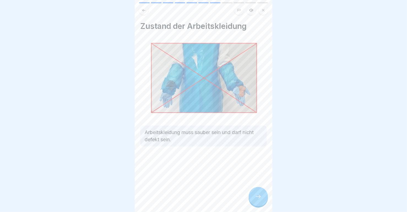
click at [253, 196] on div at bounding box center [258, 196] width 19 height 19
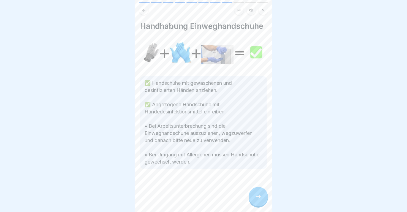
click at [253, 196] on div at bounding box center [258, 196] width 19 height 19
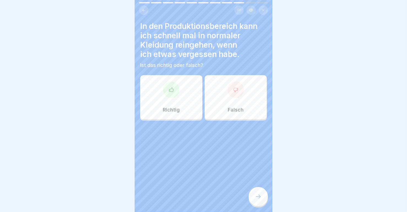
click at [218, 101] on div "Falsch" at bounding box center [236, 97] width 62 height 44
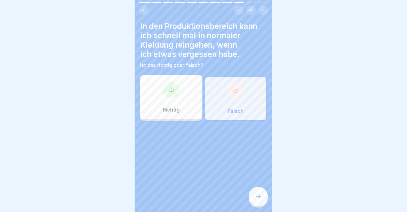
click at [261, 195] on icon at bounding box center [258, 196] width 7 height 7
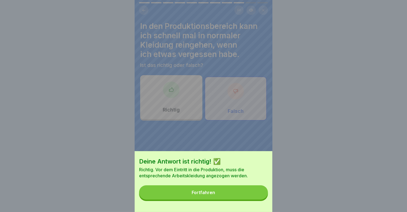
click at [208, 195] on div "Fortfahren" at bounding box center [203, 192] width 23 height 5
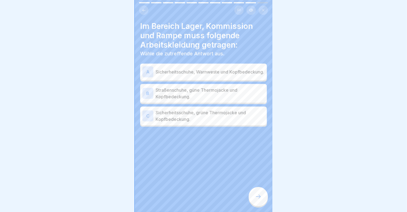
click at [152, 111] on div "C" at bounding box center [147, 115] width 11 height 11
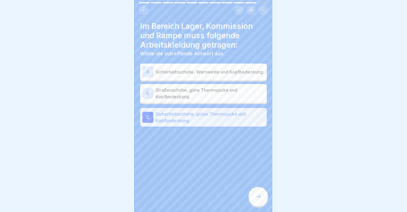
click at [255, 191] on div at bounding box center [258, 196] width 19 height 19
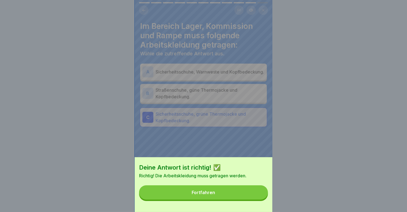
click at [201, 193] on button "Fortfahren" at bounding box center [203, 192] width 129 height 14
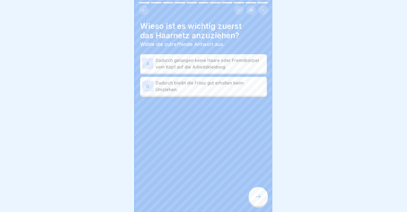
click at [151, 58] on div "A" at bounding box center [147, 63] width 11 height 11
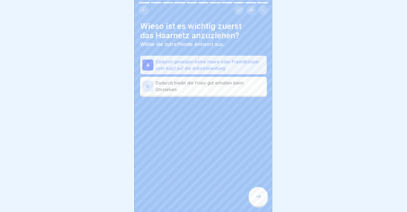
click at [258, 195] on icon at bounding box center [258, 196] width 7 height 7
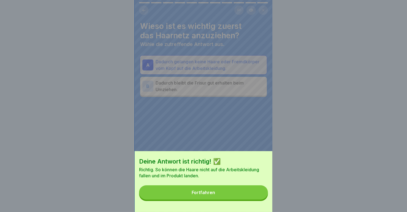
click at [188, 195] on button "Fortfahren" at bounding box center [203, 192] width 129 height 14
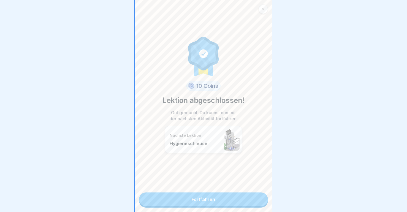
click at [189, 195] on link "Fortfahren" at bounding box center [203, 200] width 129 height 14
click at [196, 196] on link "Fortfahren" at bounding box center [203, 200] width 129 height 14
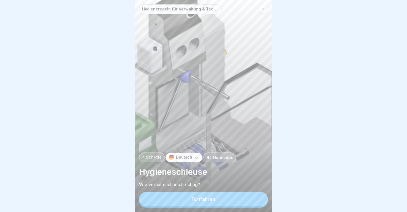
scroll to position [5, 0]
click at [211, 195] on button "Fortfahren" at bounding box center [203, 199] width 129 height 14
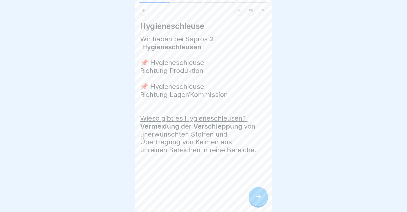
click at [256, 198] on icon at bounding box center [258, 196] width 7 height 7
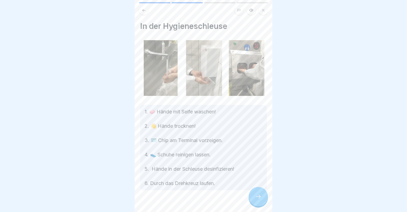
click at [259, 191] on div at bounding box center [258, 196] width 19 height 19
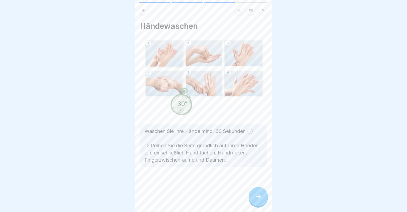
click at [256, 198] on icon at bounding box center [258, 196] width 7 height 7
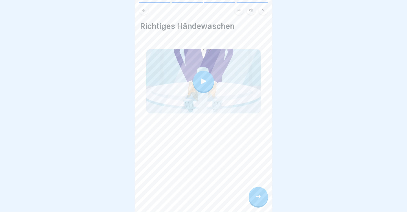
click at [205, 72] on div at bounding box center [203, 81] width 21 height 21
click at [261, 198] on icon at bounding box center [258, 196] width 7 height 7
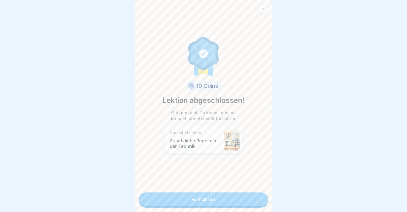
click at [202, 199] on link "Fortfahren" at bounding box center [203, 200] width 129 height 14
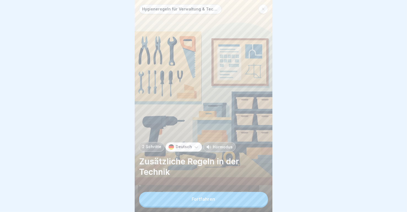
scroll to position [5, 0]
click at [196, 195] on button "Fortfahren" at bounding box center [203, 199] width 129 height 14
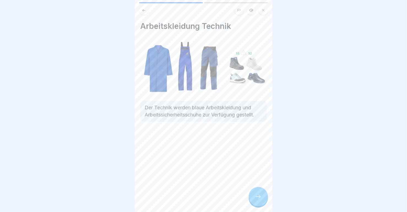
click at [259, 197] on icon at bounding box center [258, 196] width 7 height 7
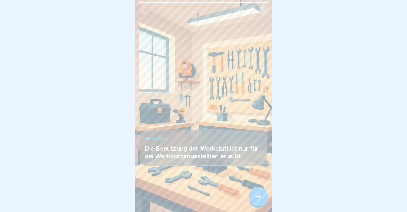
click at [259, 197] on icon at bounding box center [258, 196] width 7 height 7
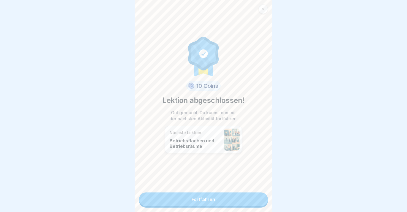
click at [215, 193] on link "Fortfahren" at bounding box center [203, 200] width 129 height 14
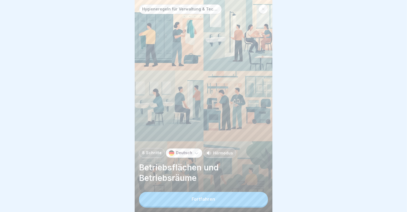
scroll to position [5, 0]
click at [207, 198] on div "Fortfahren" at bounding box center [203, 199] width 23 height 5
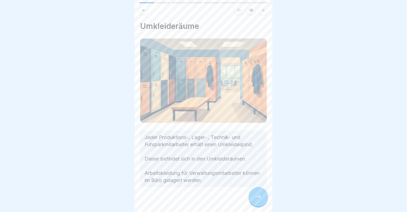
click at [253, 193] on div at bounding box center [258, 196] width 19 height 19
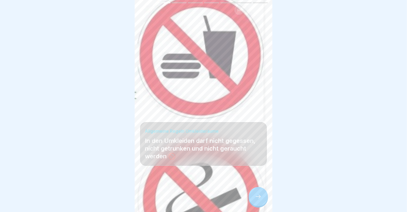
click at [257, 197] on icon at bounding box center [258, 196] width 7 height 7
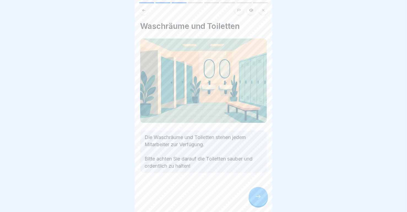
click at [257, 197] on icon at bounding box center [258, 196] width 7 height 7
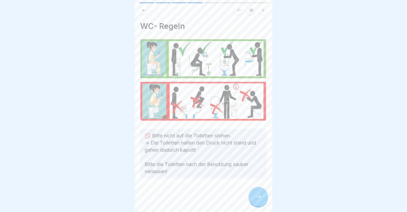
click at [257, 197] on icon at bounding box center [258, 196] width 7 height 7
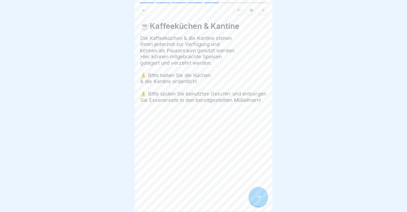
click at [254, 196] on div at bounding box center [258, 196] width 19 height 19
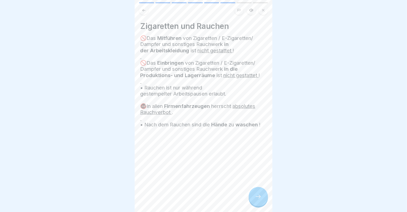
click at [258, 198] on icon at bounding box center [258, 196] width 7 height 7
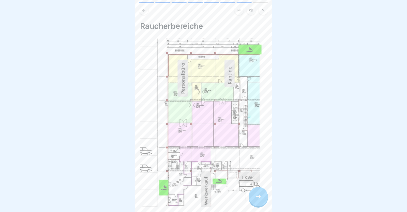
click at [256, 198] on icon at bounding box center [258, 196] width 7 height 7
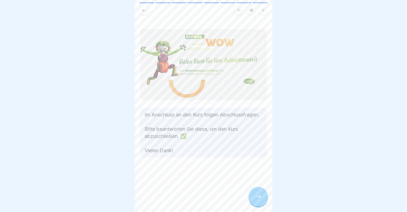
click at [263, 197] on div at bounding box center [258, 196] width 19 height 19
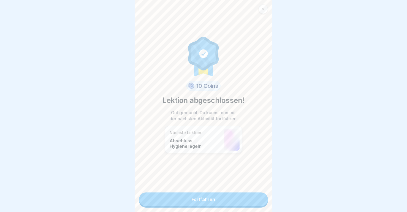
click at [214, 196] on link "Fortfahren" at bounding box center [203, 200] width 129 height 14
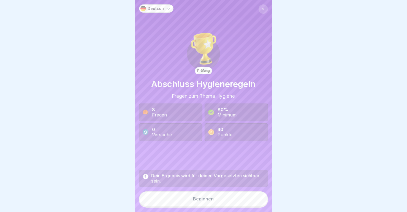
scroll to position [5, 0]
click at [190, 201] on button "Beginnen" at bounding box center [203, 198] width 129 height 15
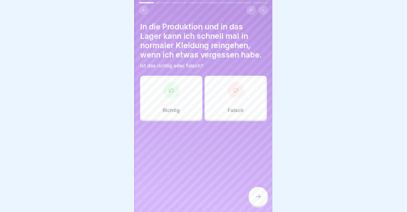
click at [212, 103] on div "Falsch" at bounding box center [236, 98] width 62 height 44
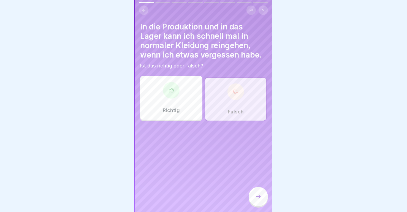
click at [254, 194] on div at bounding box center [258, 196] width 19 height 19
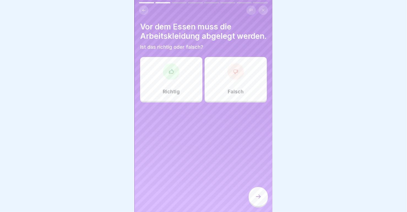
click at [178, 82] on div "Richtig" at bounding box center [171, 79] width 62 height 44
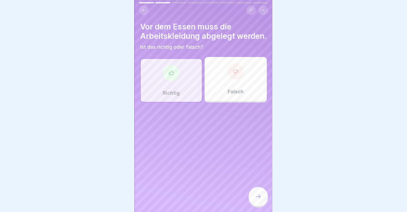
click at [261, 194] on icon at bounding box center [258, 196] width 7 height 7
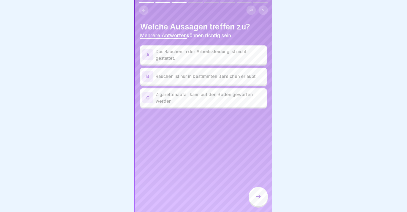
click at [146, 49] on div "A" at bounding box center [147, 54] width 11 height 11
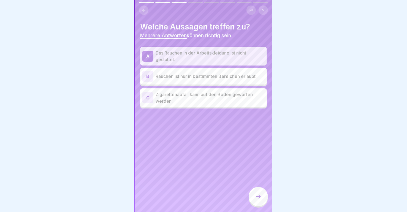
click at [151, 71] on div "B" at bounding box center [147, 76] width 11 height 11
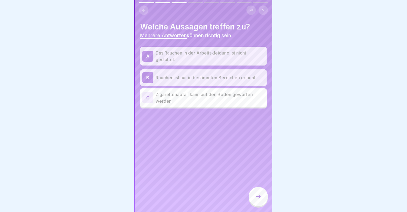
click at [257, 199] on icon at bounding box center [258, 196] width 7 height 7
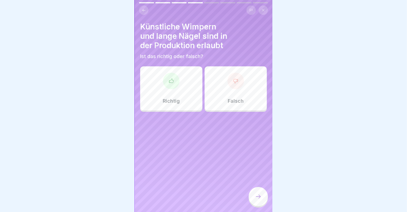
click at [222, 85] on div "Falsch" at bounding box center [236, 88] width 62 height 44
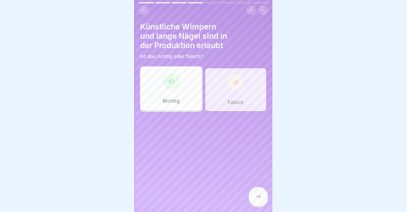
click at [253, 197] on div at bounding box center [258, 196] width 19 height 19
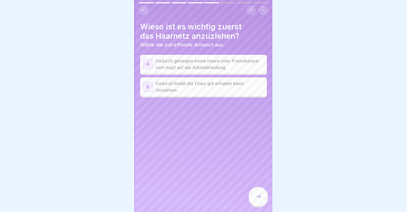
click at [142, 63] on div "A" at bounding box center [147, 64] width 11 height 11
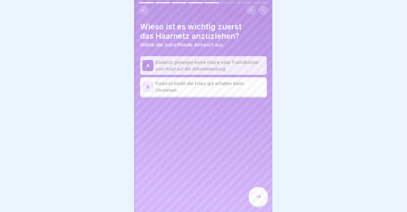
click at [255, 198] on div at bounding box center [258, 196] width 19 height 19
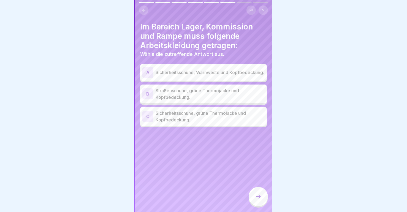
click at [147, 113] on div "C" at bounding box center [147, 116] width 11 height 11
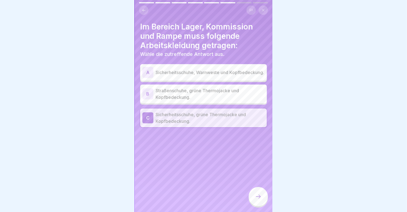
click at [255, 198] on icon at bounding box center [258, 196] width 7 height 7
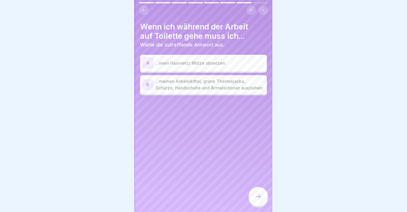
click at [148, 82] on div "B" at bounding box center [147, 84] width 11 height 11
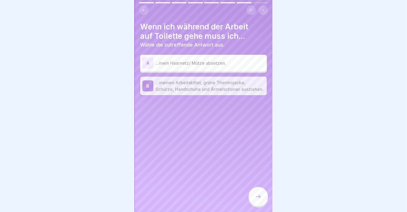
click at [139, 56] on div "Wenn ich während der Arbeit auf Toilette gehe muss ich... Wähle die zutreffende…" at bounding box center [204, 106] width 138 height 212
click at [145, 58] on div "A" at bounding box center [147, 63] width 11 height 11
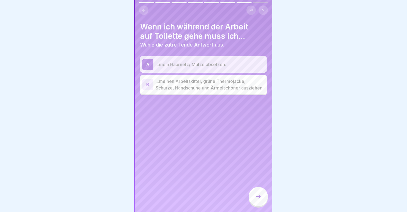
click at [147, 81] on div "B" at bounding box center [147, 84] width 11 height 11
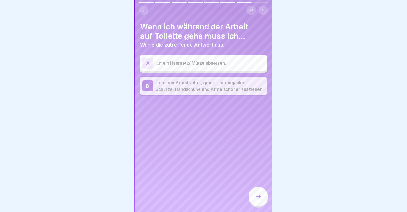
click at [261, 198] on icon at bounding box center [258, 196] width 7 height 7
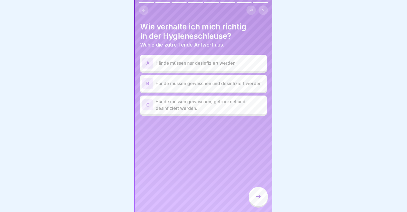
click at [148, 99] on div "C" at bounding box center [147, 104] width 11 height 11
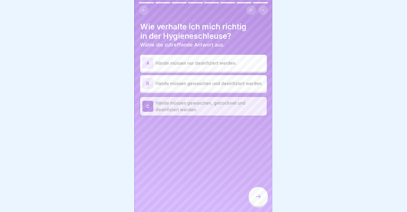
click at [255, 196] on icon at bounding box center [258, 196] width 7 height 7
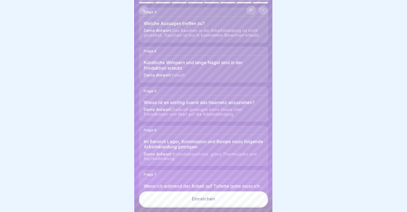
scroll to position [183, 0]
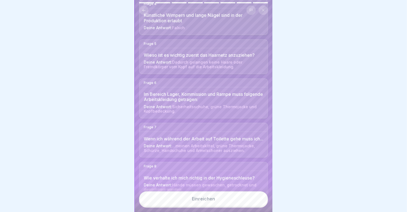
click at [191, 195] on button "Einreichen" at bounding box center [203, 198] width 129 height 15
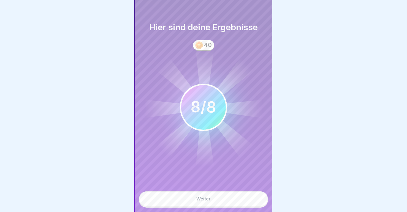
click at [200, 193] on button "Weiter" at bounding box center [203, 198] width 129 height 15
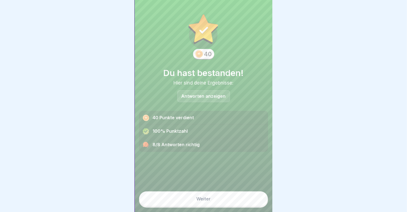
click at [196, 195] on button "Weiter" at bounding box center [203, 198] width 129 height 15
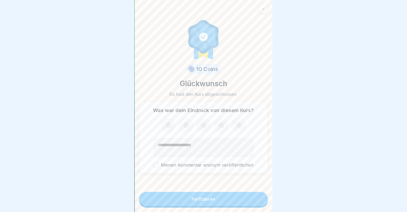
click at [192, 118] on div at bounding box center [204, 125] width 100 height 15
click at [193, 119] on div at bounding box center [204, 125] width 100 height 15
click at [199, 123] on icon at bounding box center [203, 125] width 15 height 14
click at [196, 195] on button "Fortfahren" at bounding box center [203, 199] width 129 height 14
